Goal: Task Accomplishment & Management: Manage account settings

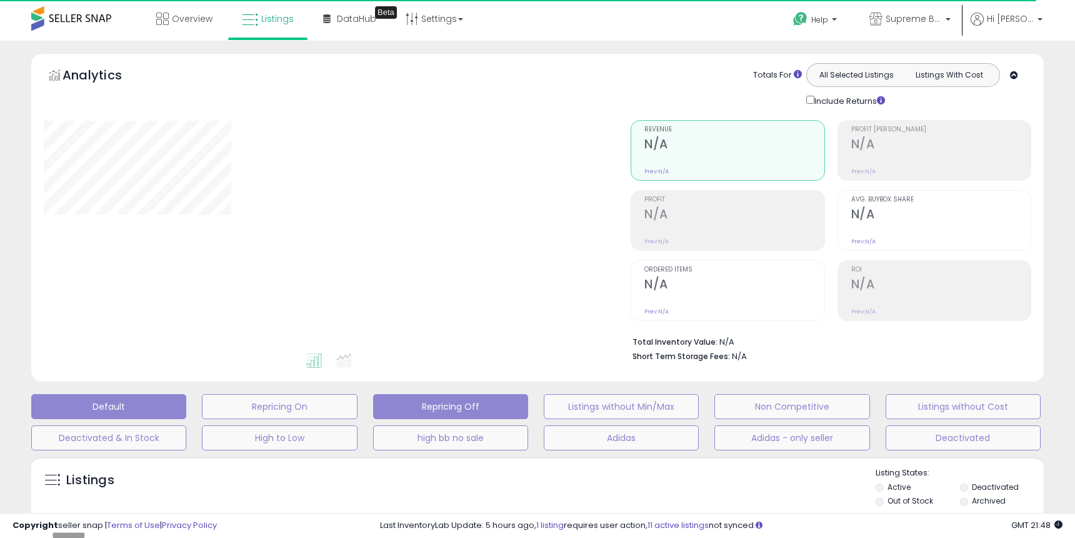
click at [466, 407] on button "Repricing Off" at bounding box center [450, 406] width 155 height 25
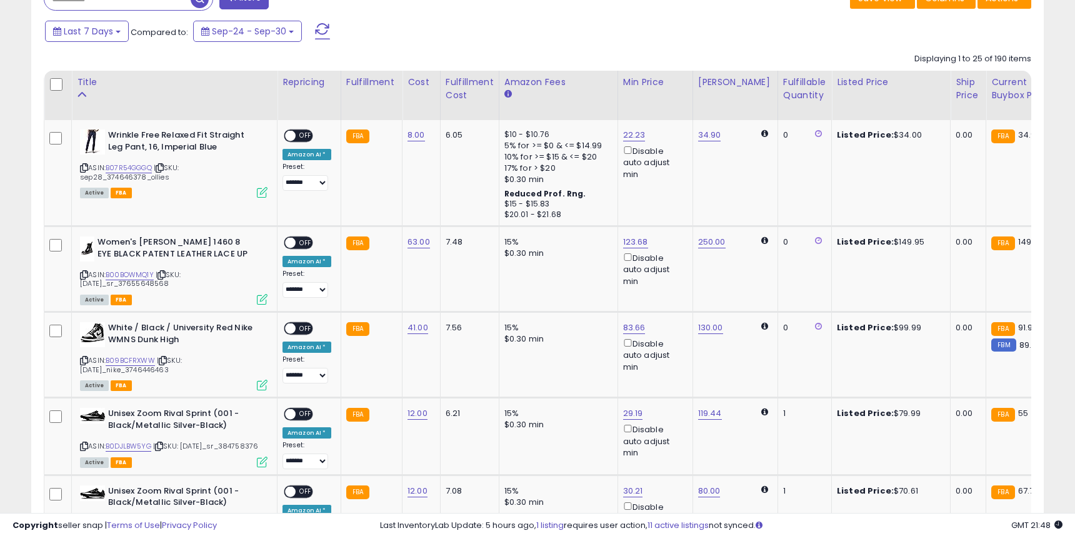
scroll to position [256, 587]
click at [785, 83] on div "Fulfillable Quantity" at bounding box center [804, 89] width 43 height 26
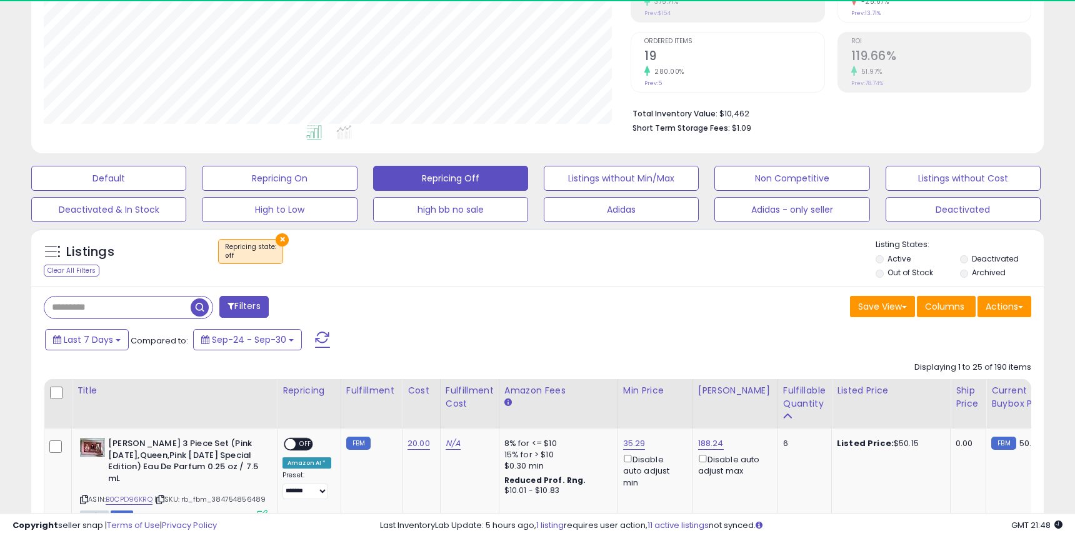
scroll to position [536, 0]
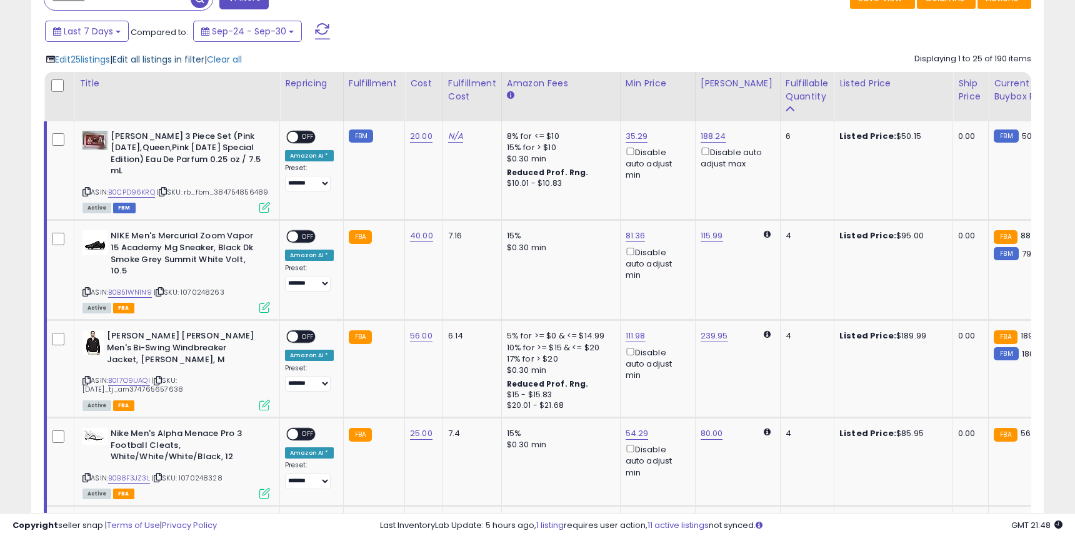
click at [154, 60] on span "Edit all listings in filter" at bounding box center [159, 59] width 92 height 13
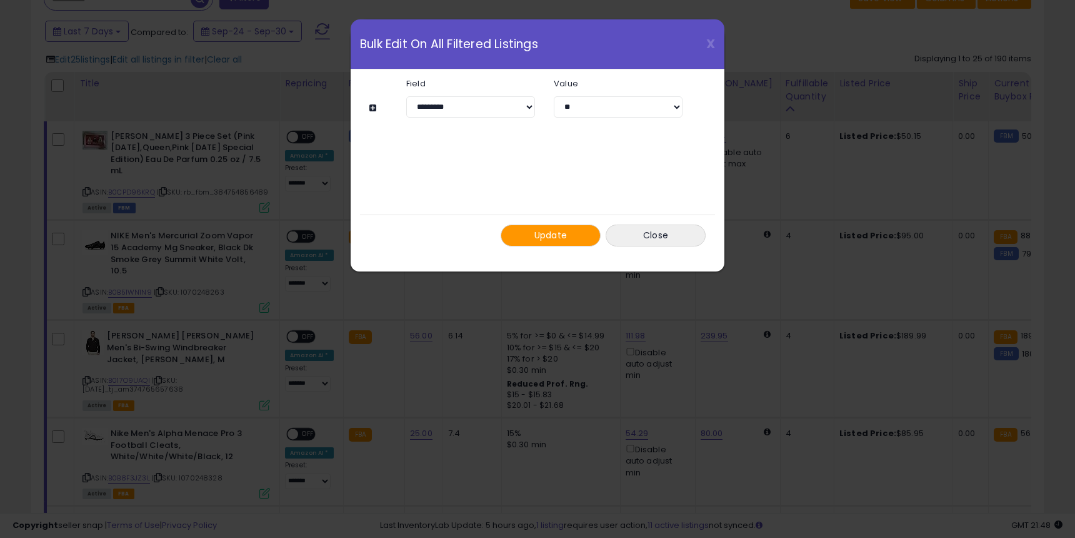
click at [526, 236] on button "Update" at bounding box center [551, 235] width 100 height 22
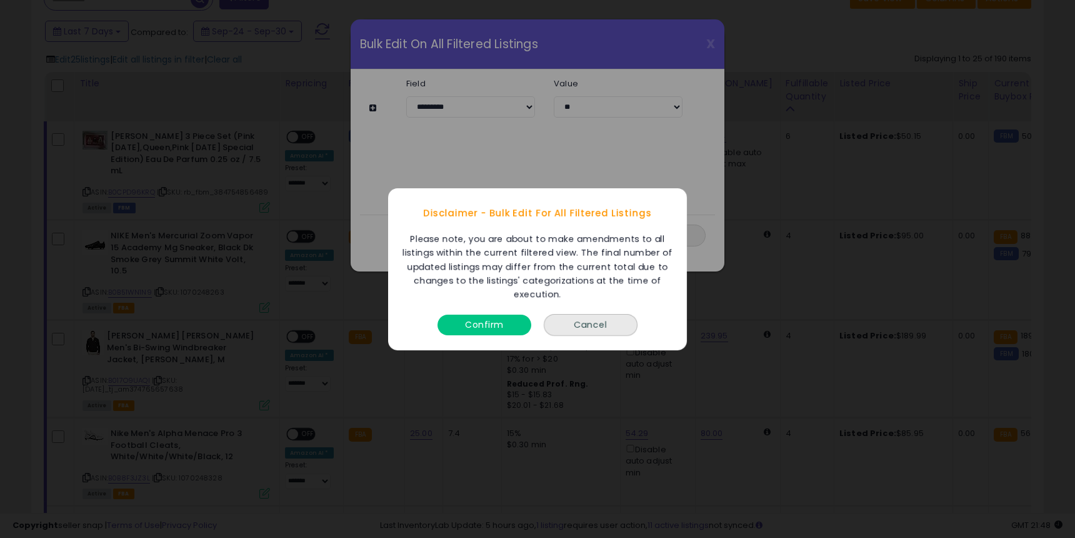
click at [487, 326] on button "Confirm" at bounding box center [485, 324] width 94 height 21
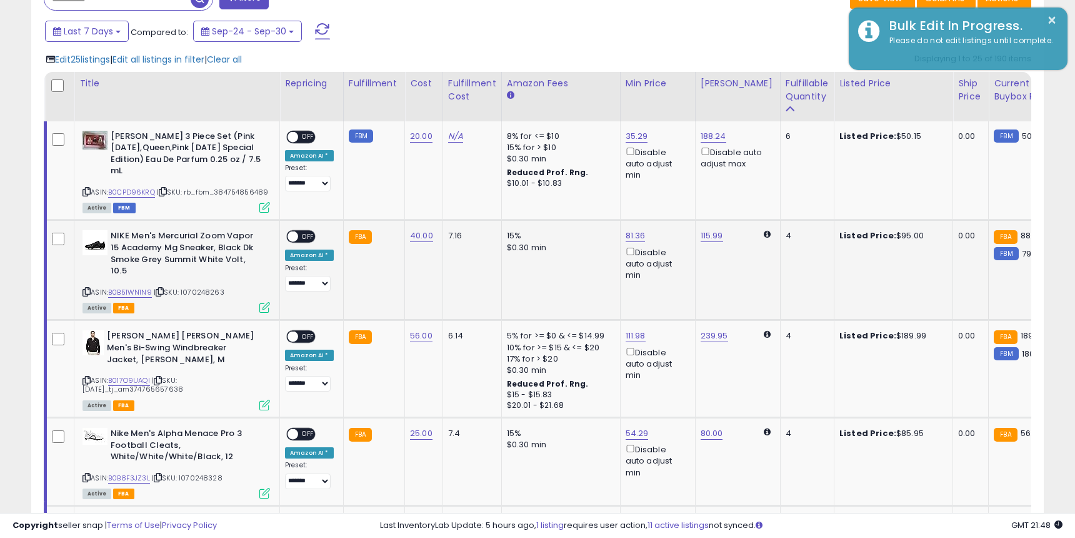
click at [465, 270] on td "7.16" at bounding box center [472, 270] width 59 height 100
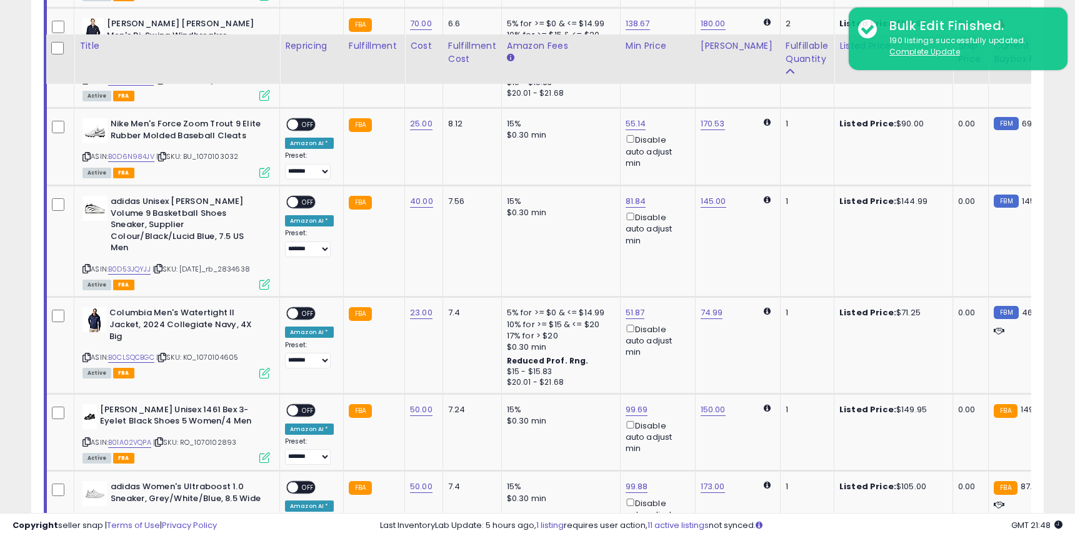
scroll to position [2211, 0]
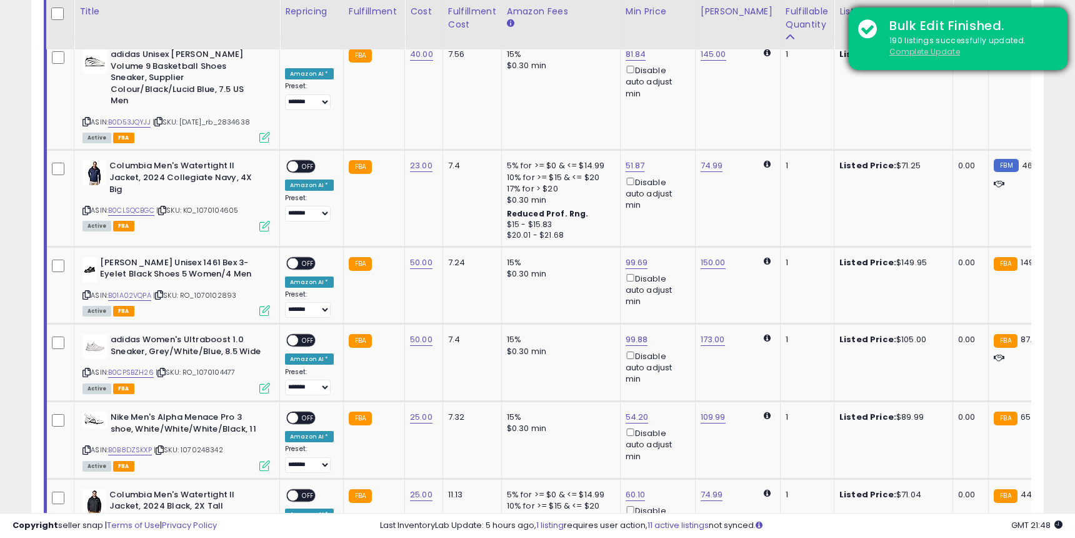
click at [910, 51] on u "Complete Update" at bounding box center [925, 51] width 71 height 11
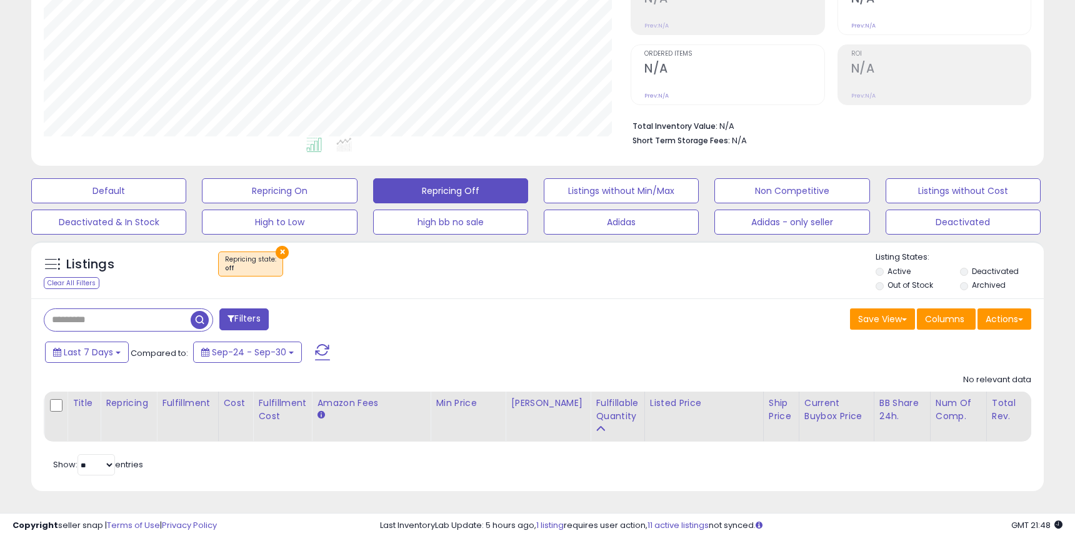
scroll to position [256, 587]
click at [772, 186] on button "Non Competitive" at bounding box center [792, 190] width 155 height 25
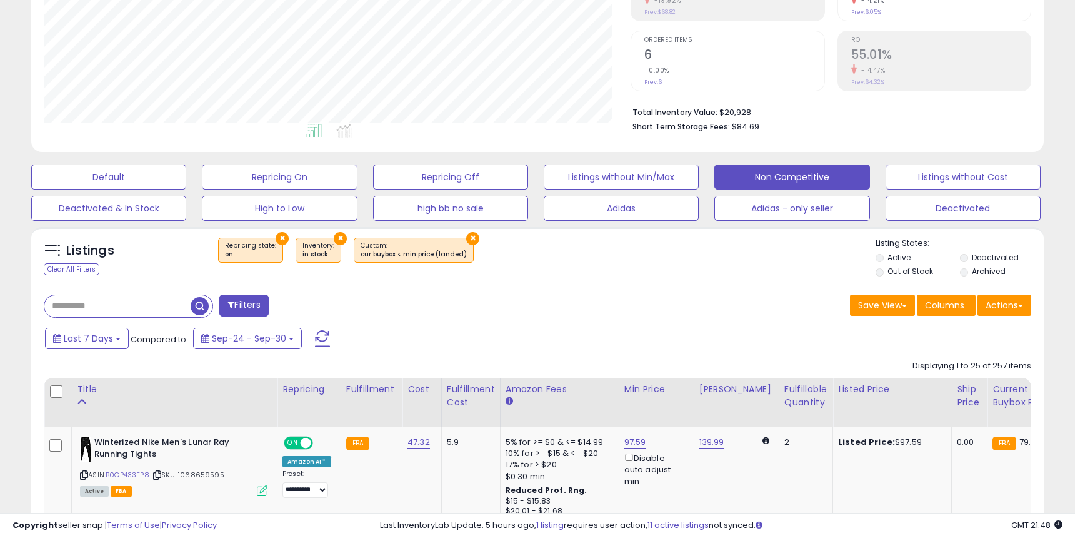
scroll to position [263, 0]
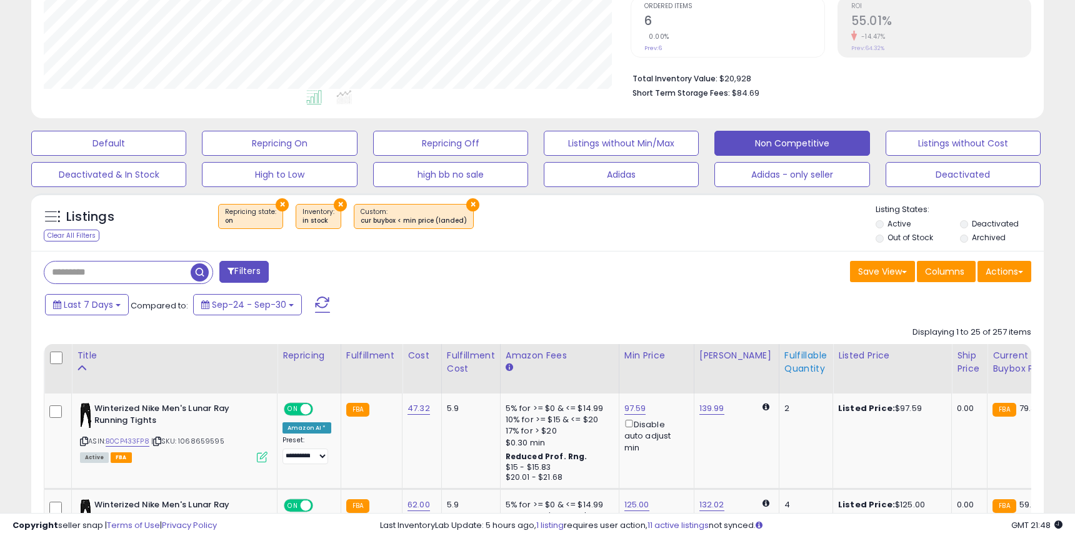
click at [795, 371] on div "Fulfillable Quantity" at bounding box center [806, 362] width 43 height 26
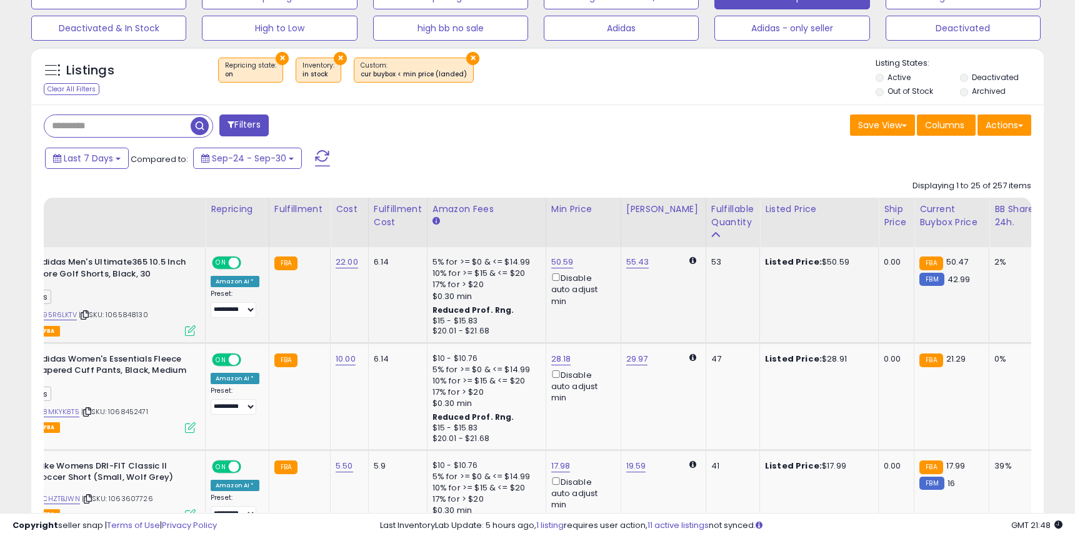
scroll to position [0, 0]
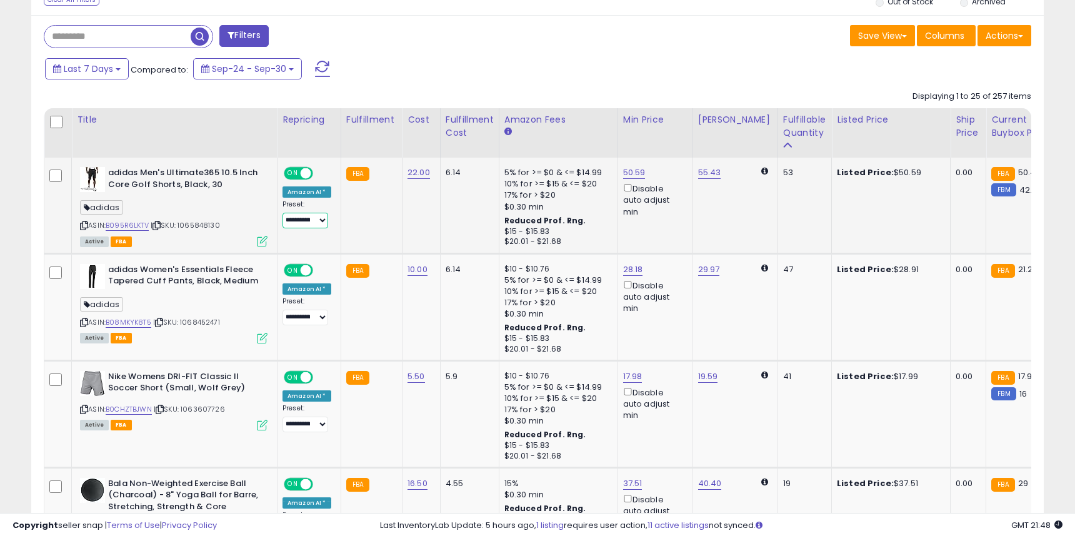
click at [303, 225] on select "**********" at bounding box center [306, 221] width 46 height 16
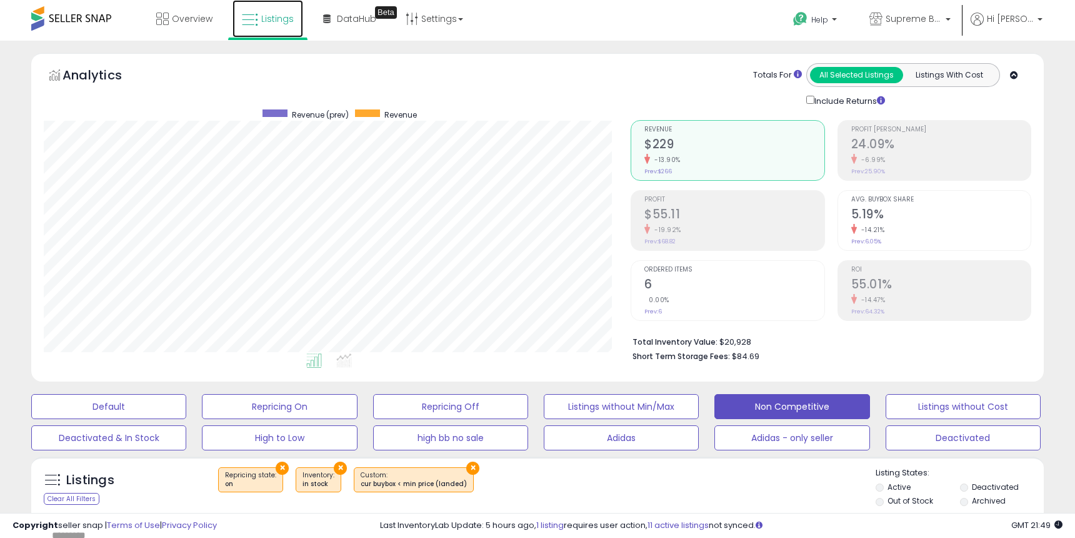
click at [285, 22] on span "Listings" at bounding box center [277, 19] width 33 height 13
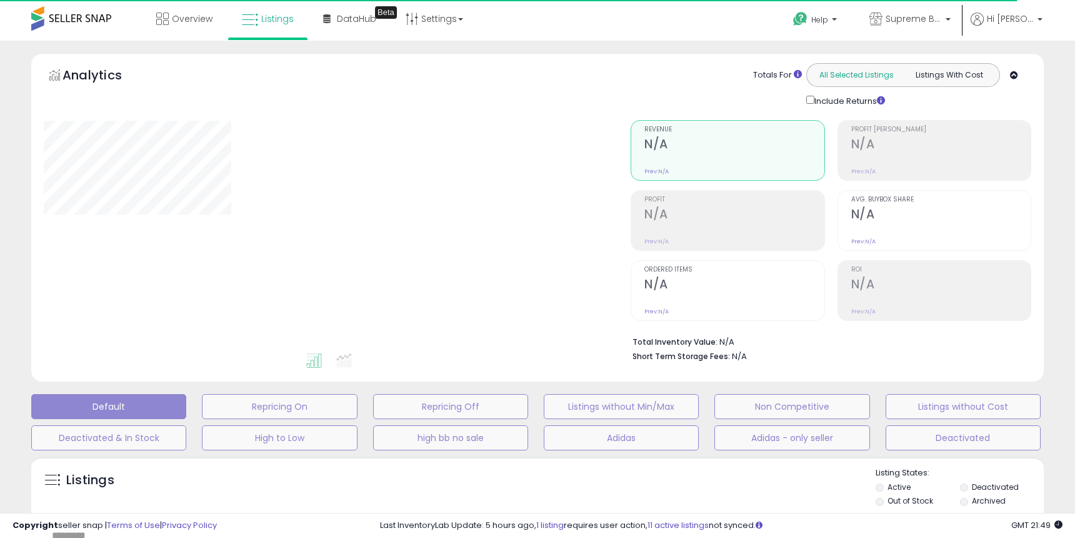
click at [857, 73] on button "All Selected Listings" at bounding box center [856, 75] width 93 height 16
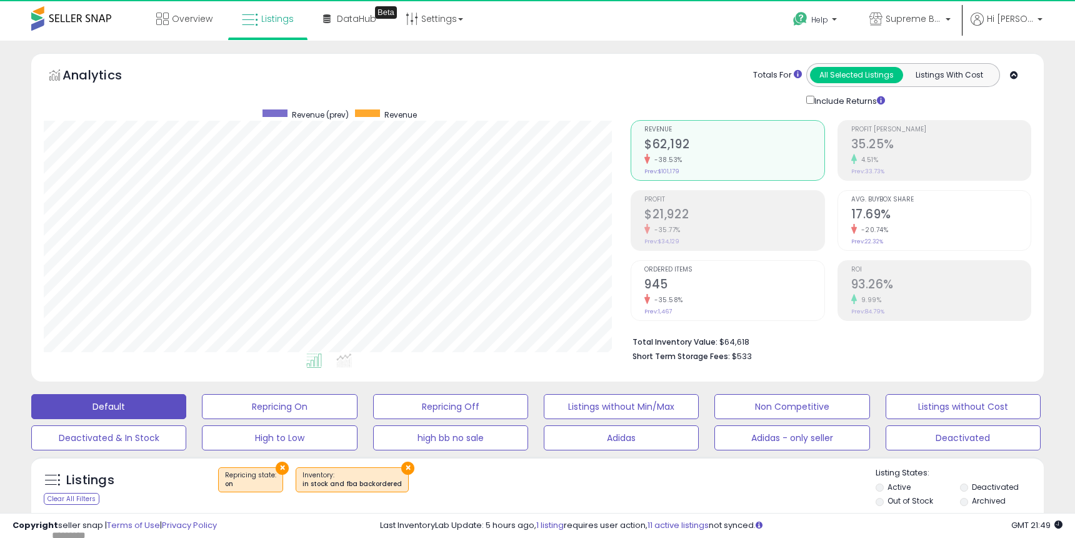
scroll to position [256, 587]
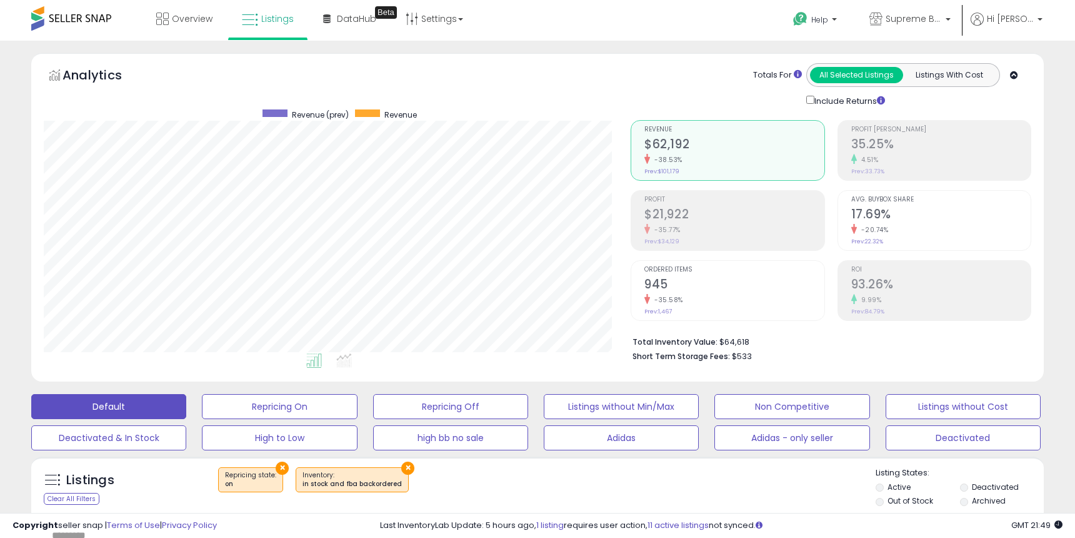
click at [907, 286] on h2 "93.26%" at bounding box center [940, 285] width 179 height 17
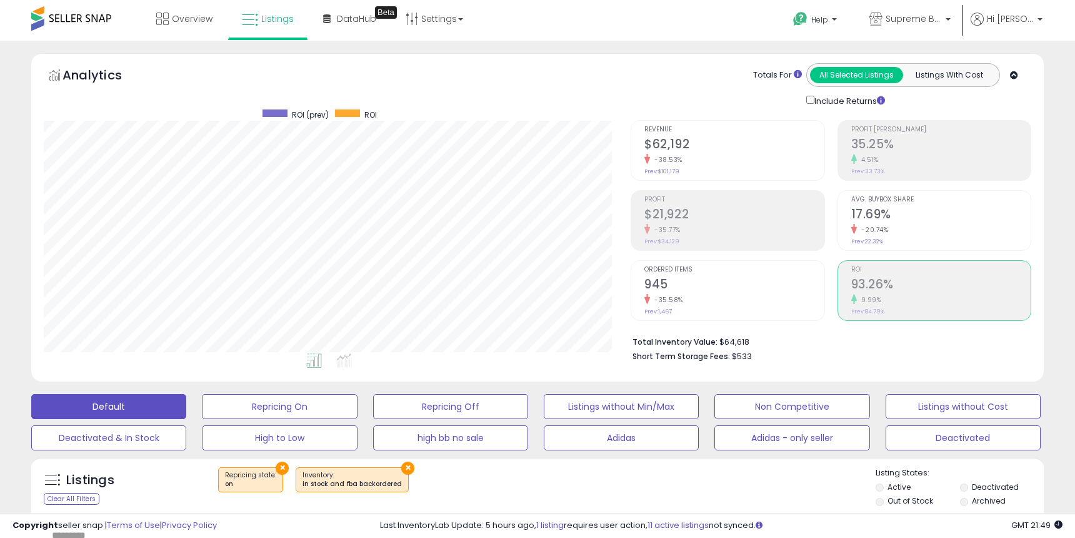
click at [708, 208] on h2 "$21,922" at bounding box center [733, 215] width 179 height 17
click at [165, 23] on icon at bounding box center [162, 19] width 13 height 13
